Goal: Information Seeking & Learning: Check status

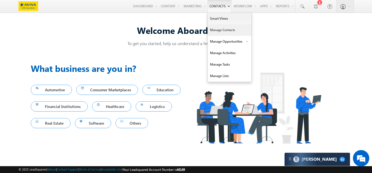
click at [210, 28] on link "Manage Contacts" at bounding box center [230, 29] width 44 height 11
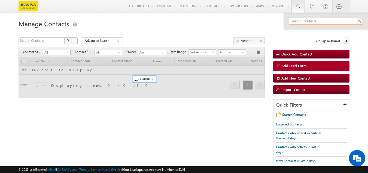
click at [299, 20] on input "text" at bounding box center [326, 21] width 74 height 7
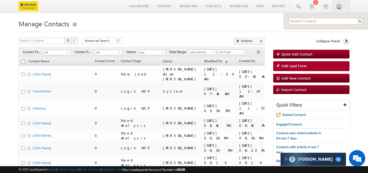
click at [296, 19] on input "text" at bounding box center [326, 21] width 74 height 7
paste input "8545466464"
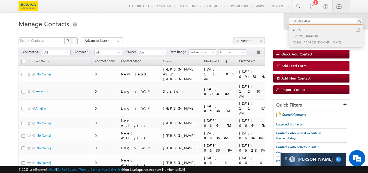
type input "8545466464"
click at [301, 35] on div "+91-8545466464" at bounding box center [328, 35] width 73 height 7
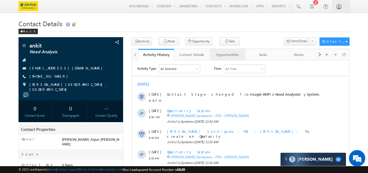
click at [230, 54] on div "Opportunities" at bounding box center [227, 54] width 26 height 7
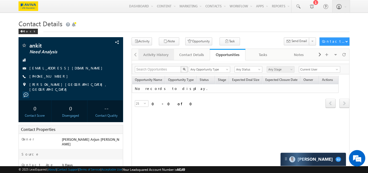
click at [155, 54] on div "Activity History" at bounding box center [156, 54] width 26 height 7
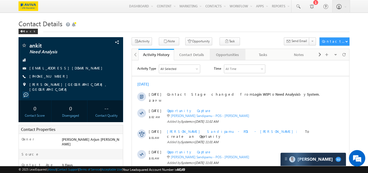
click at [230, 53] on div "Opportunities" at bounding box center [227, 54] width 26 height 7
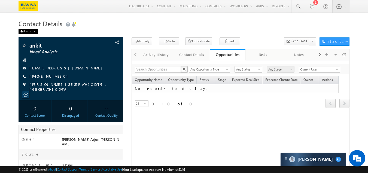
click at [24, 31] on div "Back" at bounding box center [28, 31] width 19 height 5
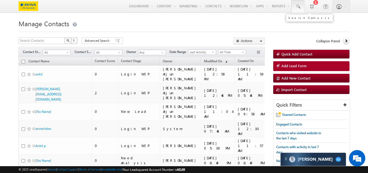
click at [295, 7] on link at bounding box center [298, 6] width 13 height 13
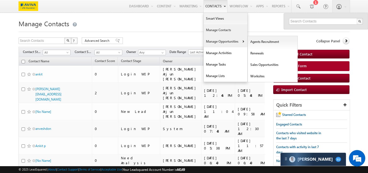
click at [209, 43] on link "Manage Opportunities" at bounding box center [226, 41] width 44 height 11
click at [265, 64] on link "Sales Opportunities" at bounding box center [273, 64] width 50 height 11
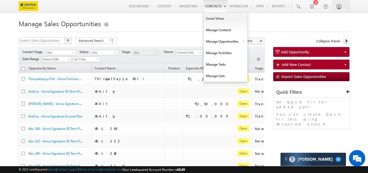
click at [212, 5] on link "Contacts" at bounding box center [216, 6] width 24 height 13
click at [211, 30] on link "Manage Contacts" at bounding box center [226, 29] width 44 height 11
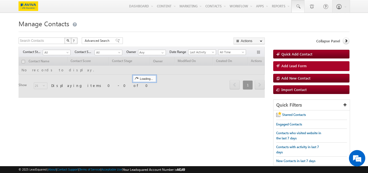
click at [299, 8] on span at bounding box center [298, 6] width 5 height 5
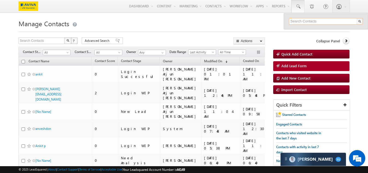
paste input "8545466233"
type input "8545466233"
click at [261, 22] on h1 "Manage Contacts" at bounding box center [185, 23] width 332 height 11
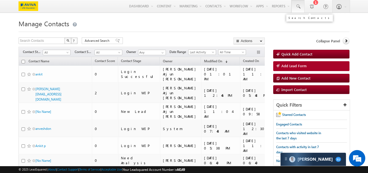
click at [300, 7] on span at bounding box center [298, 6] width 5 height 5
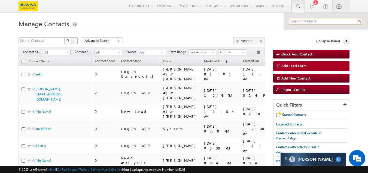
click at [332, 21] on input "text" at bounding box center [326, 21] width 74 height 7
paste input "8545466233"
type input "8545466233"
click at [193, 24] on h1 "Manage Contacts" at bounding box center [185, 23] width 332 height 11
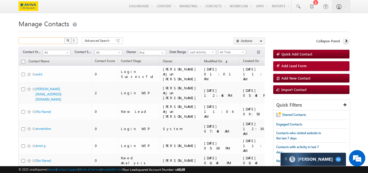
click at [42, 43] on input "text" at bounding box center [42, 40] width 47 height 7
paste input "8545466233"
type input "8545466233"
click at [64, 37] on button "button" at bounding box center [67, 40] width 7 height 7
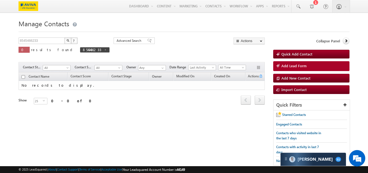
click at [70, 136] on div "8545466233 X ? 0 results found 8545466233 Advanced Search Advanced Search Advan…" at bounding box center [185, 103] width 332 height 133
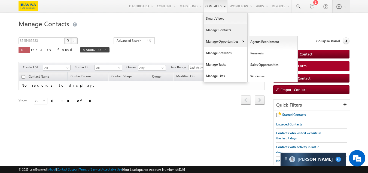
click at [211, 46] on link "Manage Opportunities" at bounding box center [226, 41] width 44 height 11
click at [221, 42] on link "Manage Opportunities" at bounding box center [226, 41] width 44 height 11
click at [259, 64] on link "Sales Opportunities" at bounding box center [273, 64] width 50 height 11
